Goal: Transaction & Acquisition: Book appointment/travel/reservation

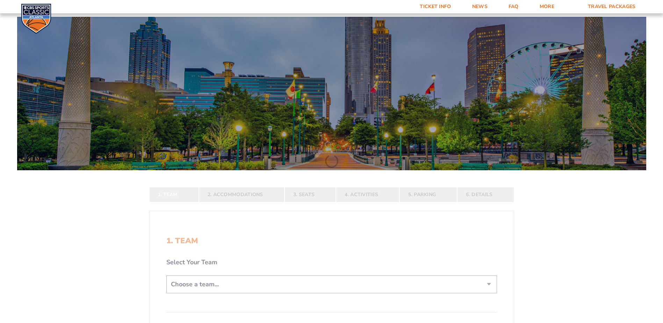
scroll to position [140, 0]
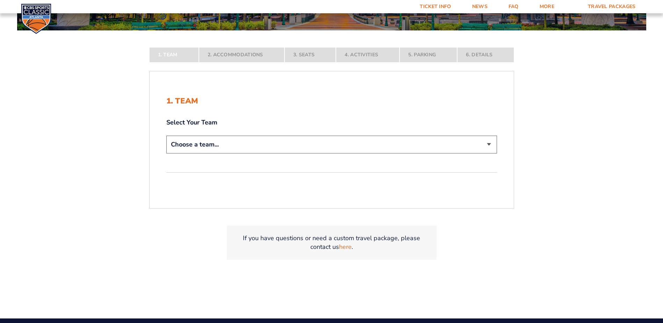
click at [222, 147] on select "Choose a team... [US_STATE] Wildcats [US_STATE] State Buckeyes [US_STATE] Tar H…" at bounding box center [331, 145] width 330 height 18
select select "12956"
click at [166, 153] on select "Choose a team... [US_STATE] Wildcats [US_STATE] State Buckeyes [US_STATE] Tar H…" at bounding box center [331, 145] width 330 height 18
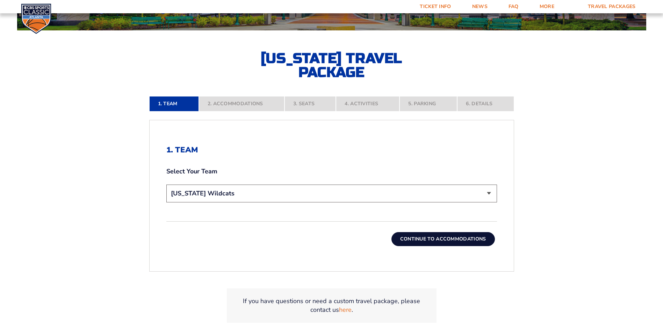
click at [440, 241] on button "Continue To Accommodations" at bounding box center [442, 239] width 103 height 14
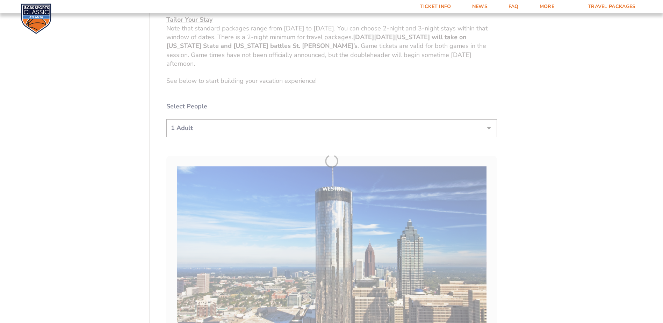
scroll to position [362, 0]
click at [191, 129] on select "1 Adult 2 Adults 3 Adults 4 Adults 2 Adults + 1 Child 2 Adults + 2 Children 2 A…" at bounding box center [331, 127] width 330 height 18
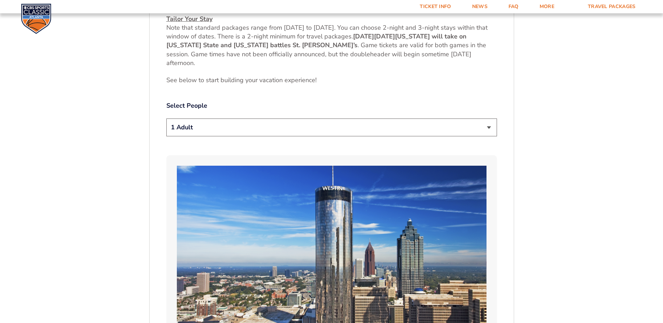
select select "2 Adults"
click at [166, 118] on select "1 Adult 2 Adults 3 Adults 4 Adults 2 Adults + 1 Child 2 Adults + 2 Children 2 A…" at bounding box center [331, 127] width 330 height 18
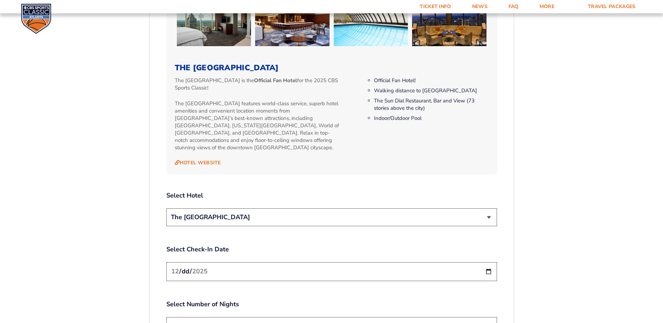
scroll to position [781, 0]
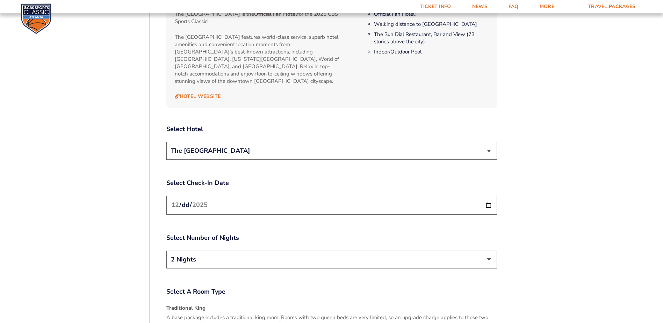
click at [333, 200] on input "[DATE]" at bounding box center [331, 205] width 330 height 19
click at [489, 197] on input "[DATE]" at bounding box center [331, 205] width 330 height 19
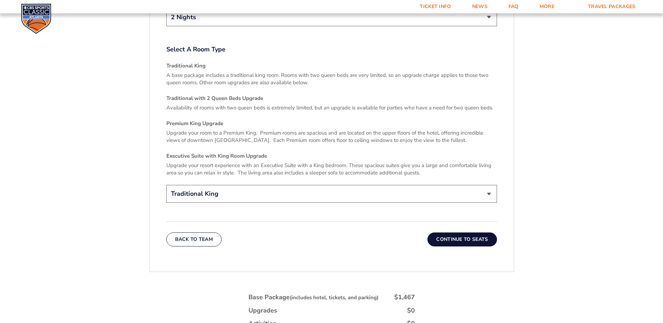
scroll to position [1026, 0]
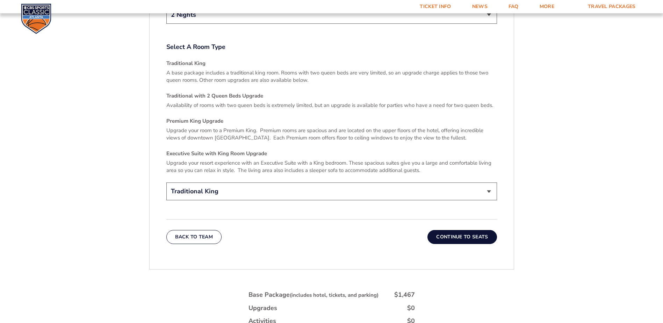
click at [304, 186] on select "Traditional King Traditional with 2 Queen Beds Upgrade (+$45 per night) Premium…" at bounding box center [331, 191] width 330 height 18
select select "Traditional with 2 Queen Beds Upgrade"
click at [166, 182] on select "Traditional King Traditional with 2 Queen Beds Upgrade (+$45 per night) Premium…" at bounding box center [331, 191] width 330 height 18
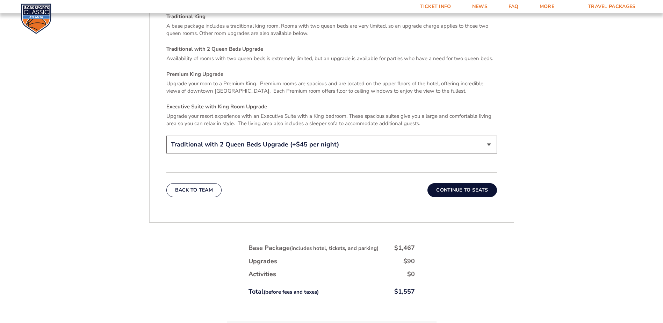
scroll to position [1131, 0]
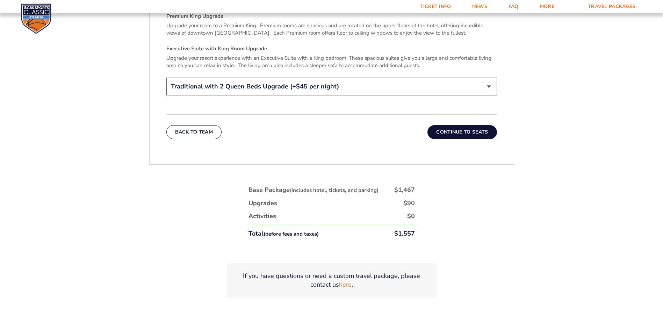
click at [464, 127] on button "Continue To Seats" at bounding box center [461, 132] width 69 height 14
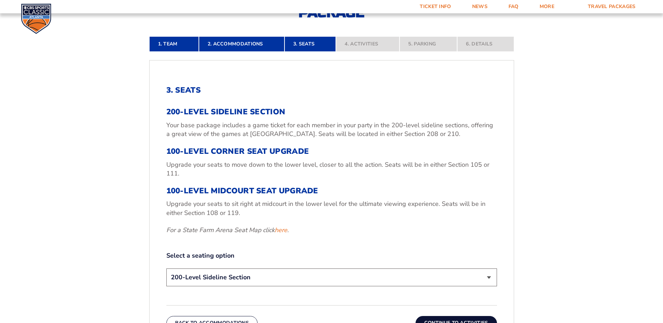
scroll to position [257, 0]
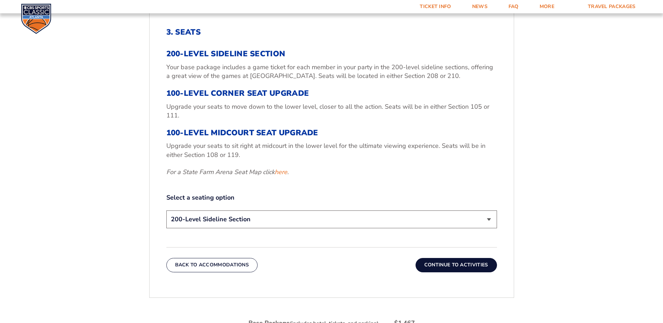
click at [256, 218] on select "200-Level Sideline Section 100-Level Corner Seat Upgrade (+$120 per person) 100…" at bounding box center [331, 219] width 330 height 18
select select "100-Level Corner Seat Upgrade"
click at [166, 210] on select "200-Level Sideline Section 100-Level Corner Seat Upgrade (+$120 per person) 100…" at bounding box center [331, 219] width 330 height 18
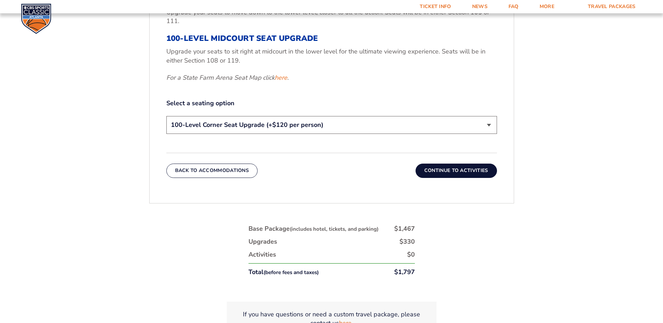
scroll to position [362, 0]
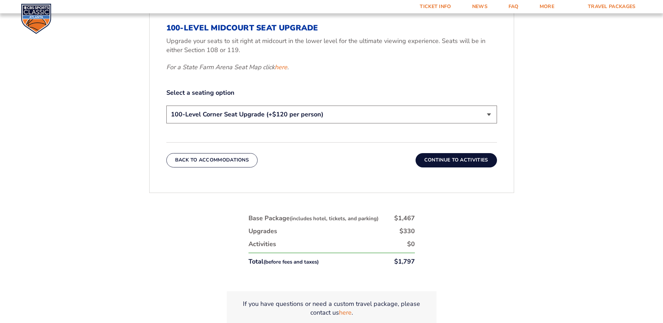
click at [452, 159] on button "Continue To Activities" at bounding box center [455, 160] width 81 height 14
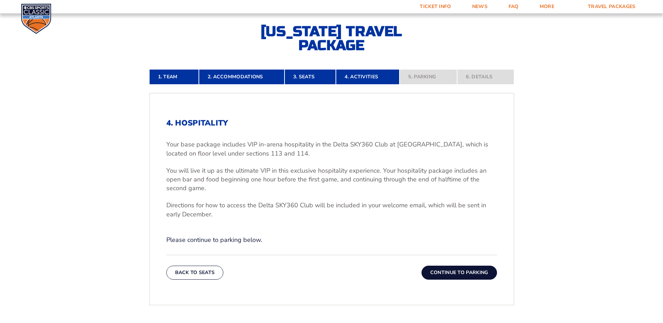
scroll to position [175, 0]
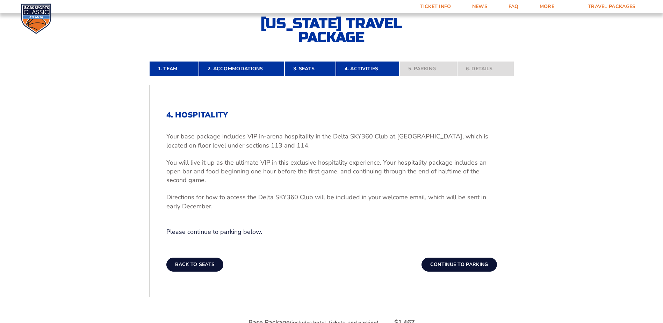
click at [198, 266] on button "Back To Seats" at bounding box center [194, 264] width 57 height 14
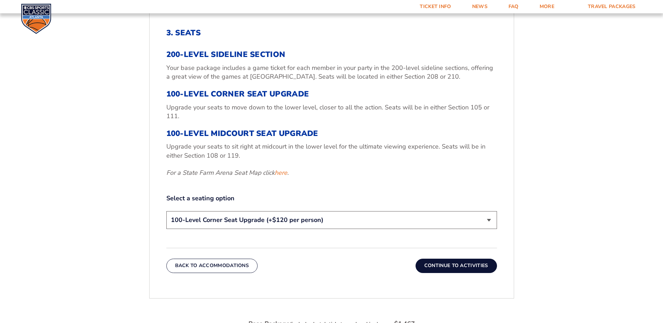
scroll to position [257, 0]
click at [283, 171] on link "here" at bounding box center [281, 172] width 13 height 9
click at [250, 218] on select "200-Level Sideline Section 100-Level Corner Seat Upgrade (+$120 per person) 100…" at bounding box center [331, 219] width 330 height 18
click at [138, 140] on div "1. Team 2. Accommodations 3. Seats 4. Activities 5. Parking 6. Details 1. Team …" at bounding box center [331, 213] width 398 height 502
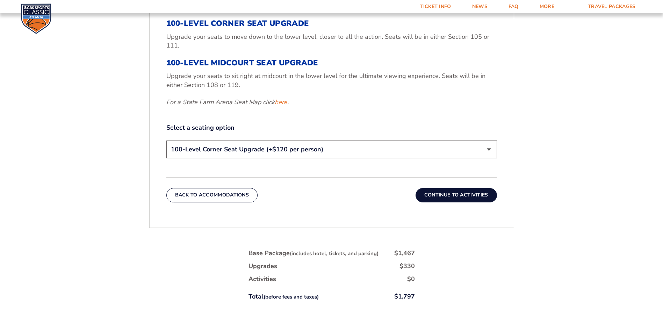
scroll to position [292, 0]
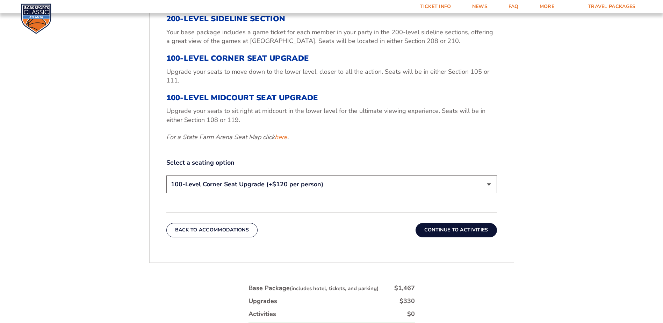
click at [216, 184] on select "200-Level Sideline Section 100-Level Corner Seat Upgrade (+$120 per person) 100…" at bounding box center [331, 184] width 330 height 18
click at [158, 147] on div "3. Seats 200-Level Sideline Section Your base package includes a game ticket fo…" at bounding box center [331, 115] width 364 height 278
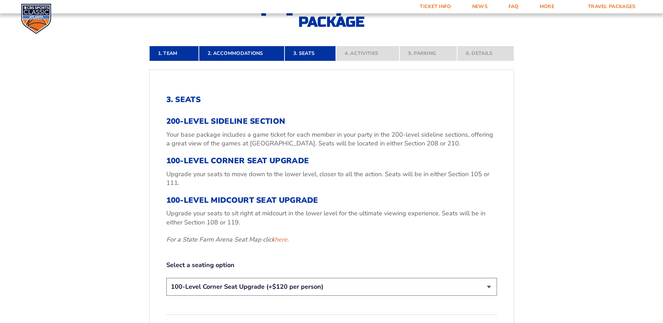
scroll to position [257, 0]
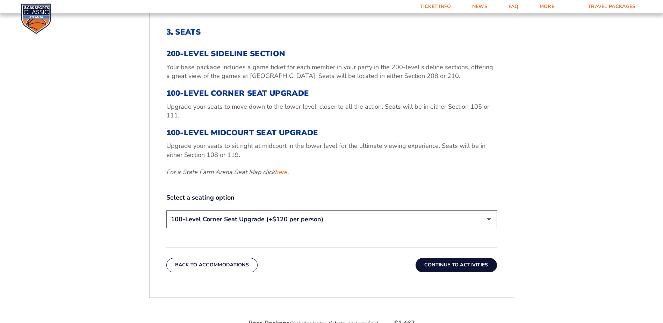
drag, startPoint x: 481, startPoint y: 268, endPoint x: 368, endPoint y: 225, distance: 120.5
click at [480, 267] on button "Continue To Activities" at bounding box center [455, 265] width 81 height 14
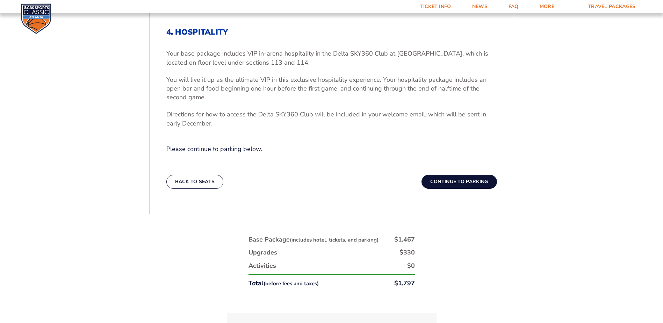
click at [444, 180] on button "Continue To Parking" at bounding box center [458, 182] width 75 height 14
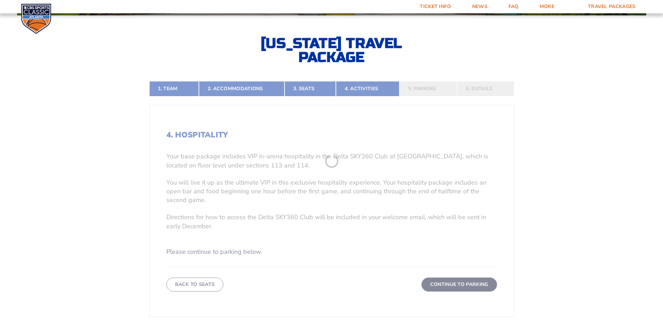
scroll to position [153, 0]
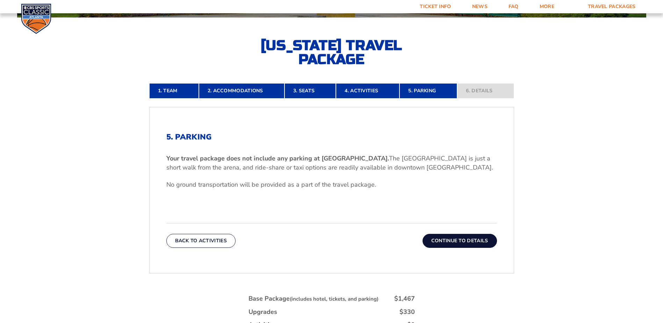
click at [446, 240] on button "Continue To Details" at bounding box center [459, 241] width 74 height 14
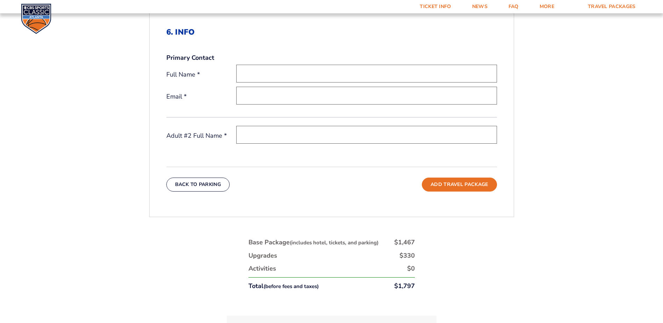
scroll to position [48, 0]
